Goal: Navigation & Orientation: Find specific page/section

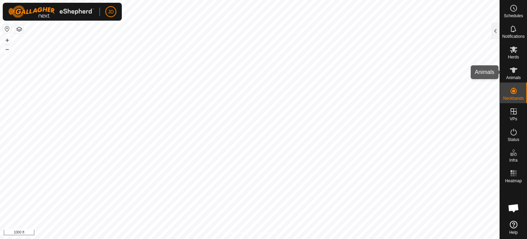
scroll to position [597, 0]
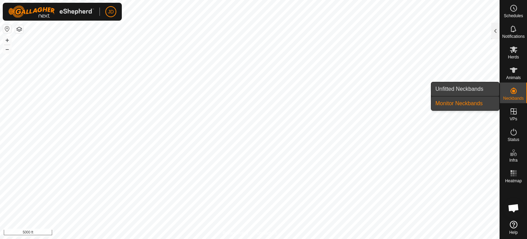
click at [477, 88] on link "Unfitted Neckbands" at bounding box center [465, 89] width 68 height 14
click at [464, 102] on link "Monitor Neckbands" at bounding box center [465, 103] width 68 height 14
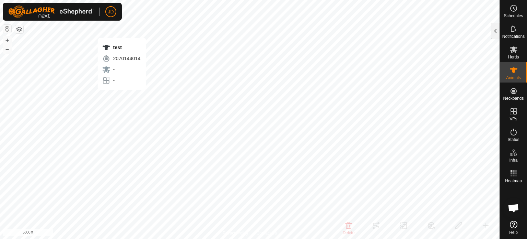
checkbox input "false"
checkbox input "true"
checkbox input "false"
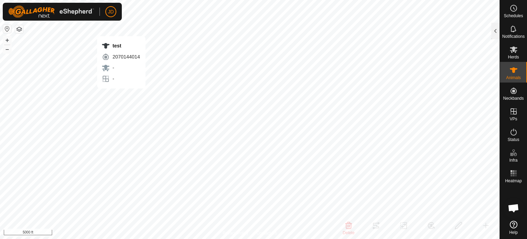
checkbox input "false"
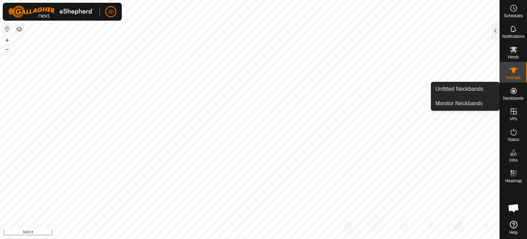
click at [513, 93] on icon at bounding box center [514, 91] width 6 height 6
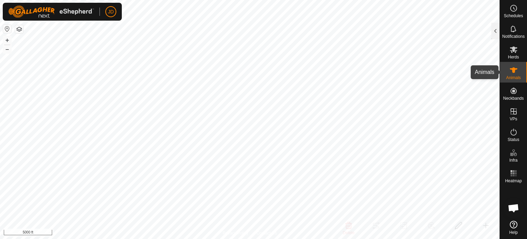
click at [518, 68] on icon at bounding box center [514, 70] width 8 height 8
click at [512, 68] on icon at bounding box center [514, 69] width 8 height 5
click at [522, 70] on div "Animals" at bounding box center [513, 72] width 27 height 21
click at [527, 70] on div "Animals" at bounding box center [513, 72] width 27 height 21
click at [519, 71] on es-animals-svg-icon at bounding box center [514, 70] width 12 height 11
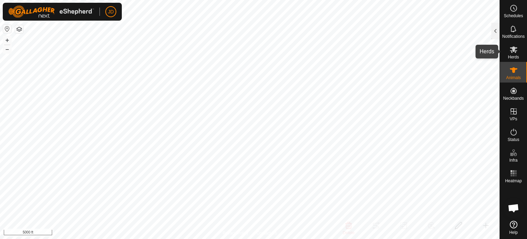
click at [514, 52] on icon at bounding box center [514, 49] width 8 height 8
click at [514, 131] on icon at bounding box center [514, 132] width 8 height 8
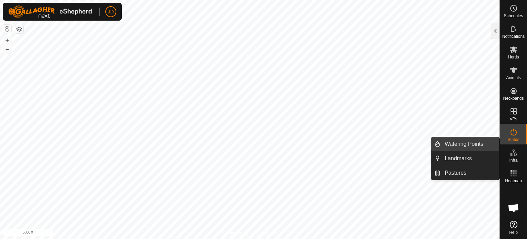
click at [473, 145] on link "Watering Points" at bounding box center [470, 144] width 59 height 14
